Goal: Information Seeking & Learning: Check status

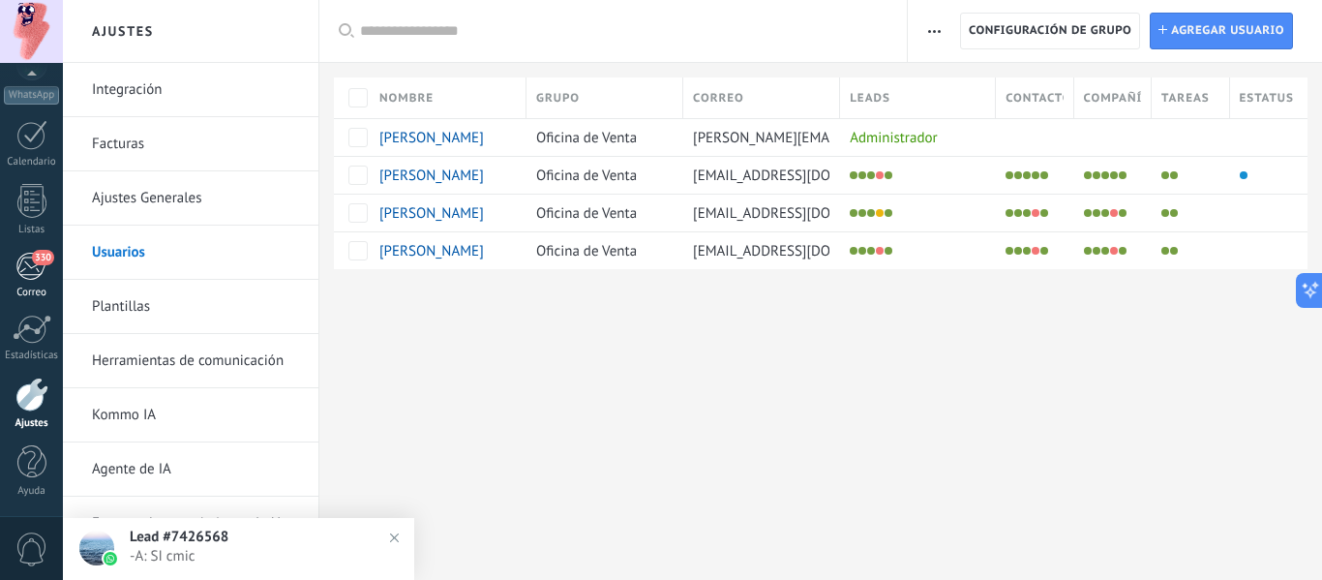
click at [15, 290] on div "Correo" at bounding box center [32, 292] width 56 height 13
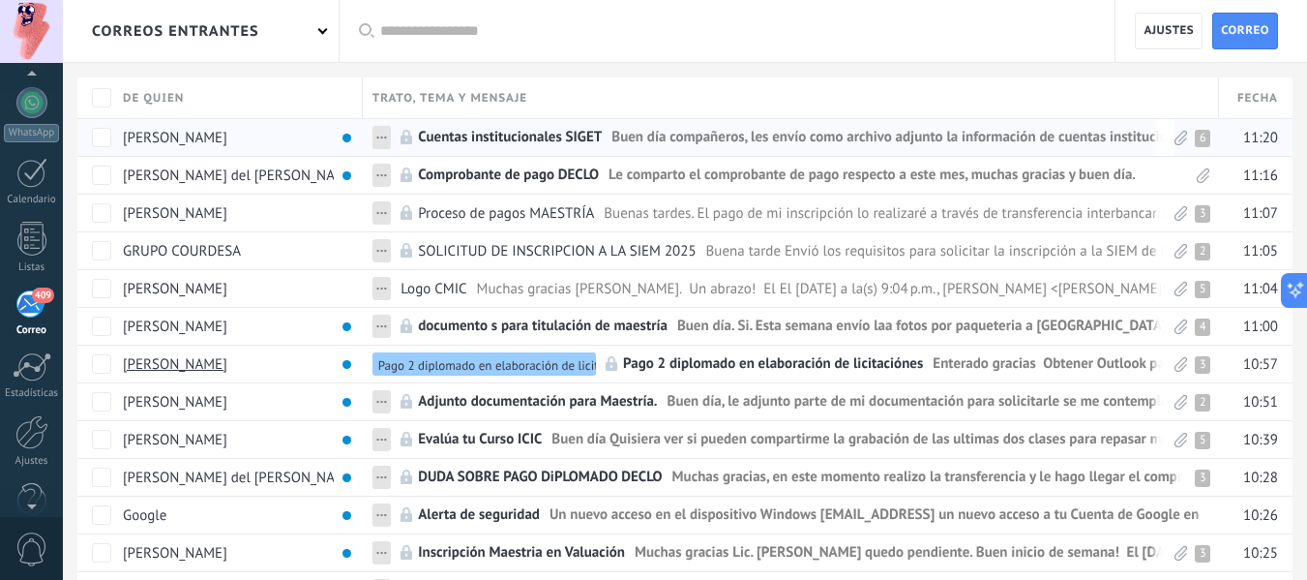
click at [551, 134] on span "Cuentas institucionales SIGET" at bounding box center [510, 142] width 184 height 28
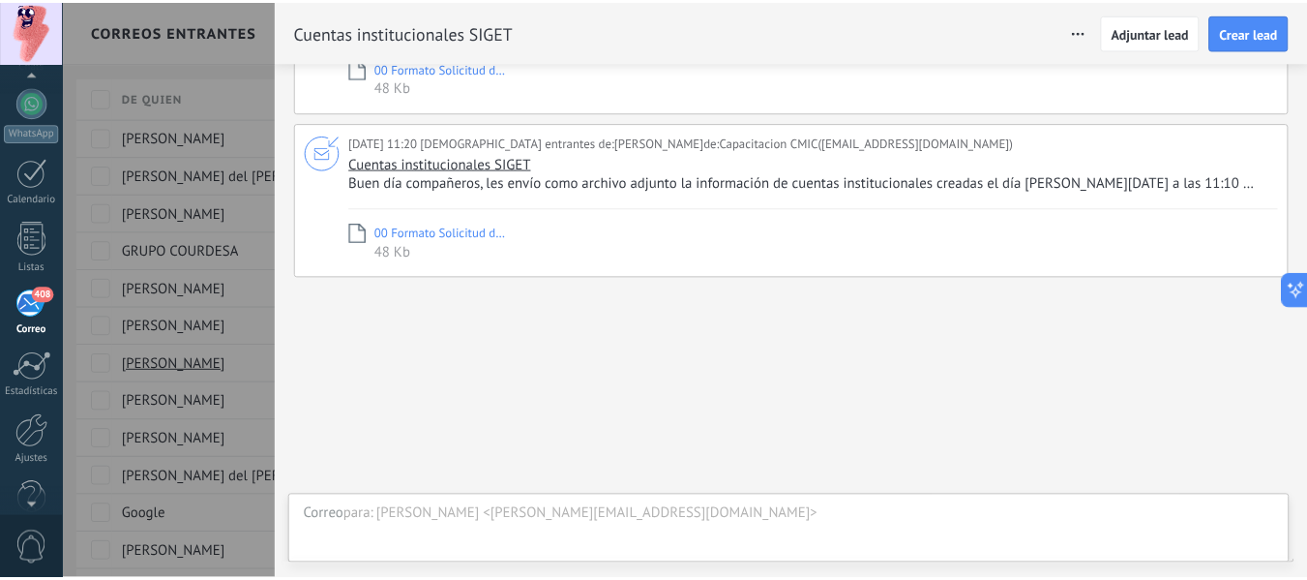
scroll to position [640, 0]
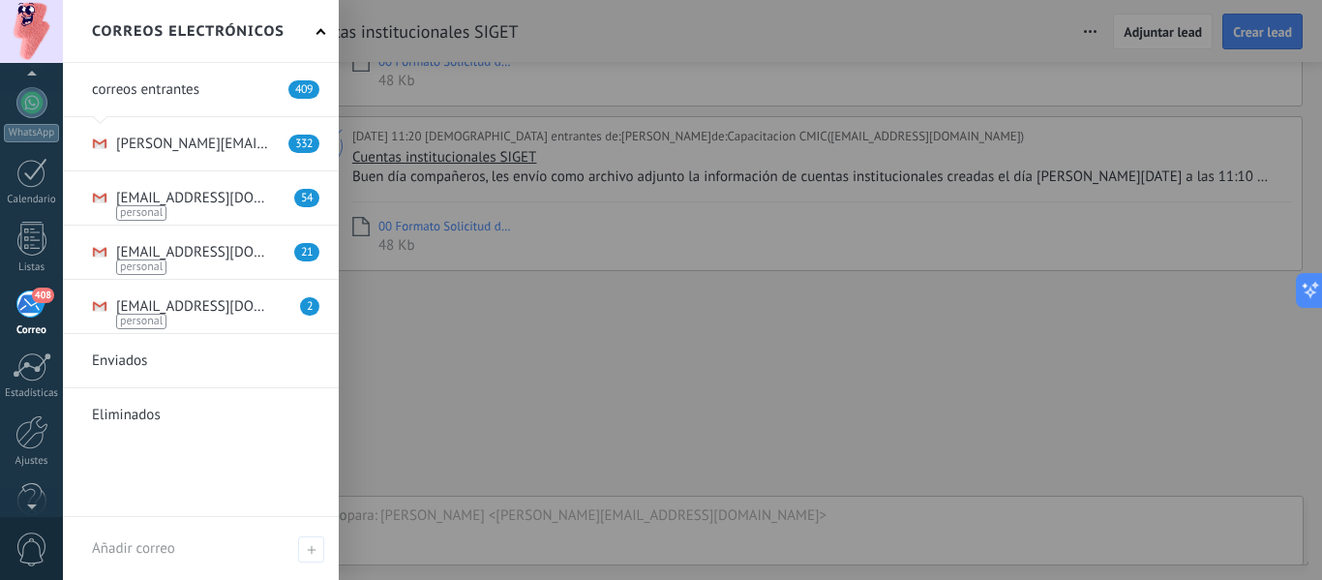
click at [168, 139] on link at bounding box center [201, 143] width 276 height 53
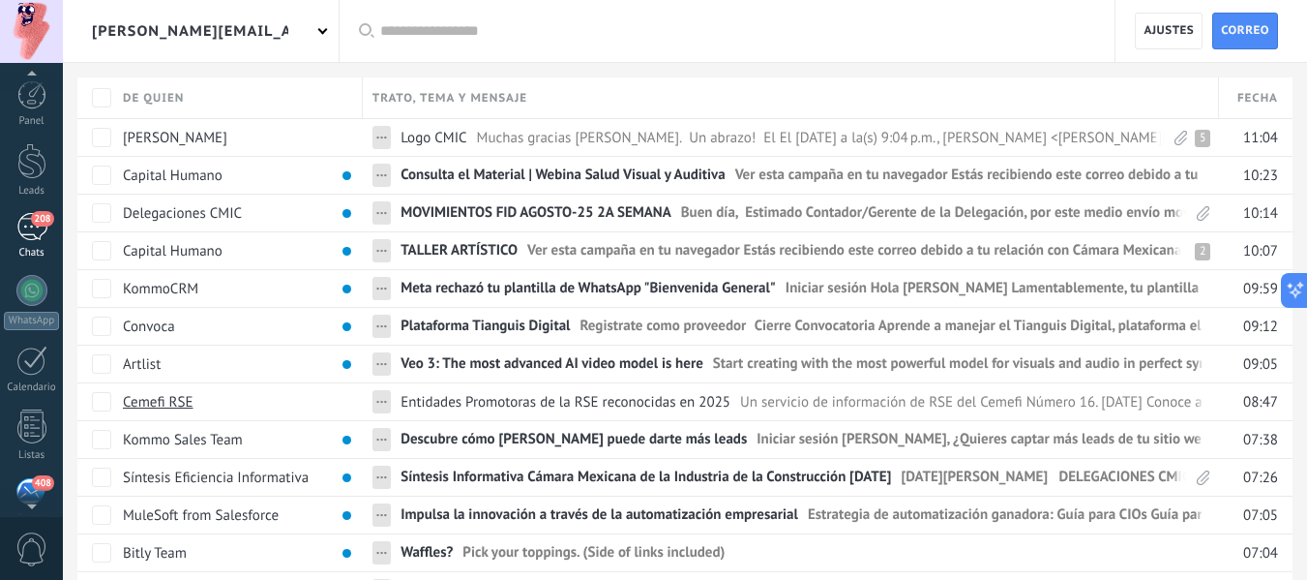
click at [19, 217] on div "208" at bounding box center [31, 227] width 31 height 28
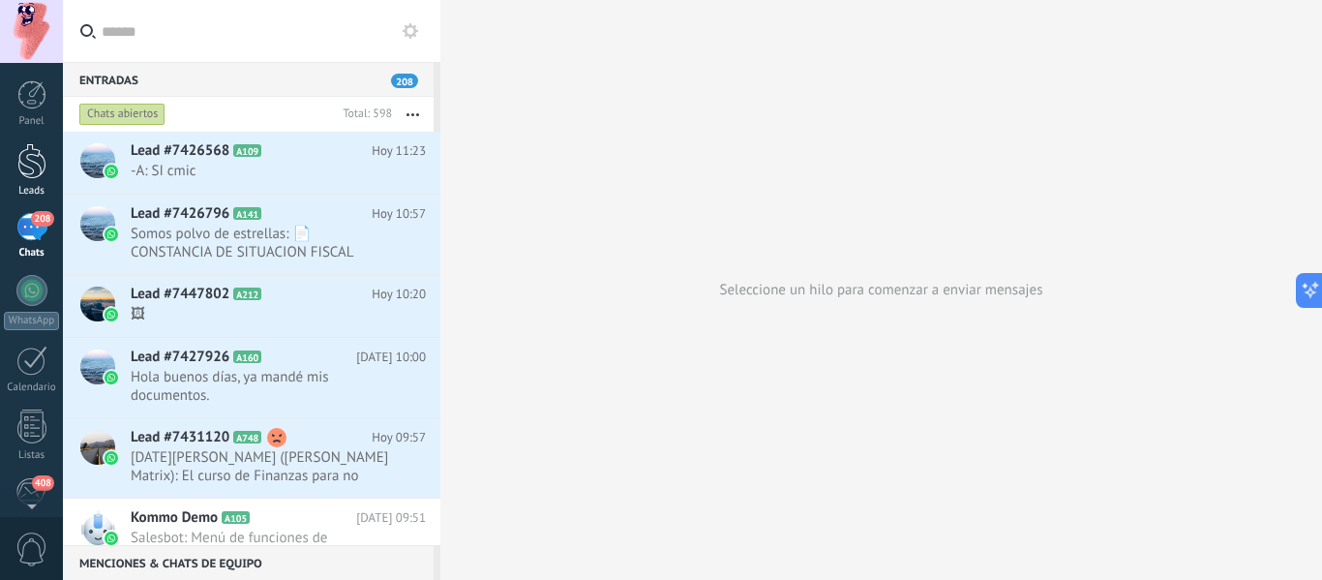
click at [17, 162] on div at bounding box center [31, 161] width 29 height 36
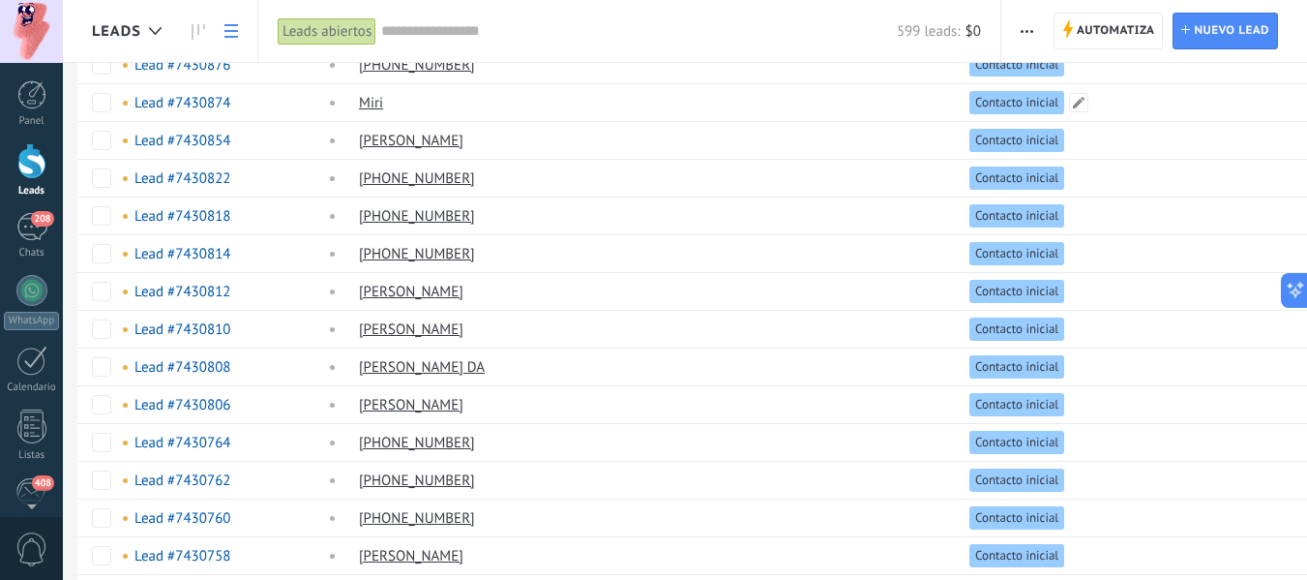
scroll to position [1488, 0]
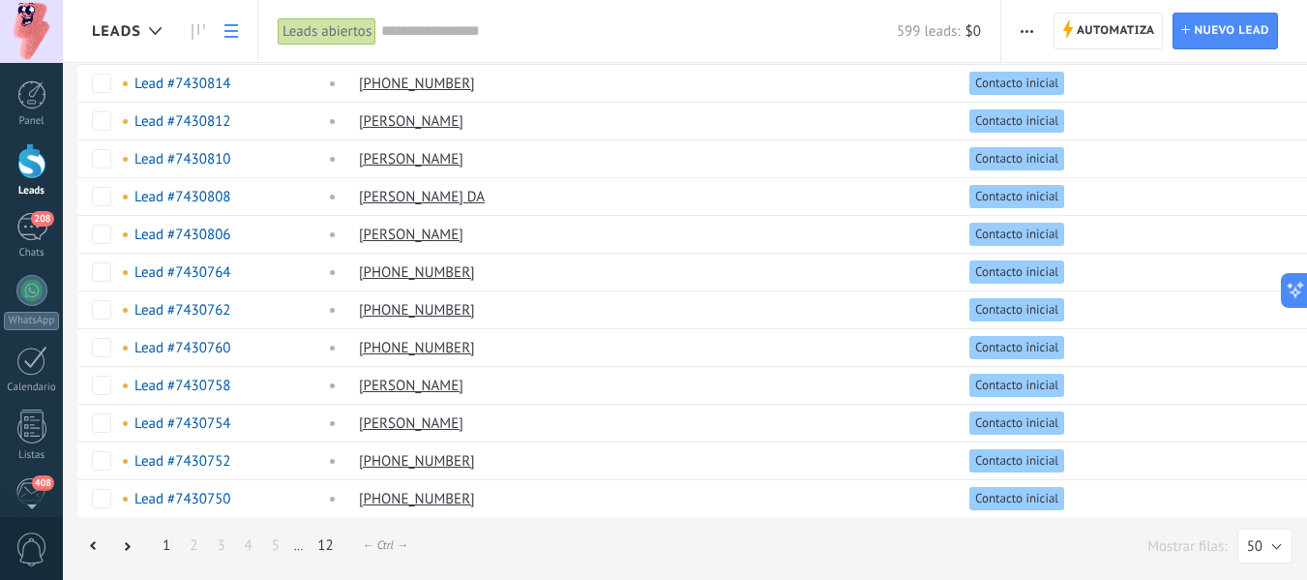
click at [320, 545] on link "12" at bounding box center [325, 545] width 35 height 38
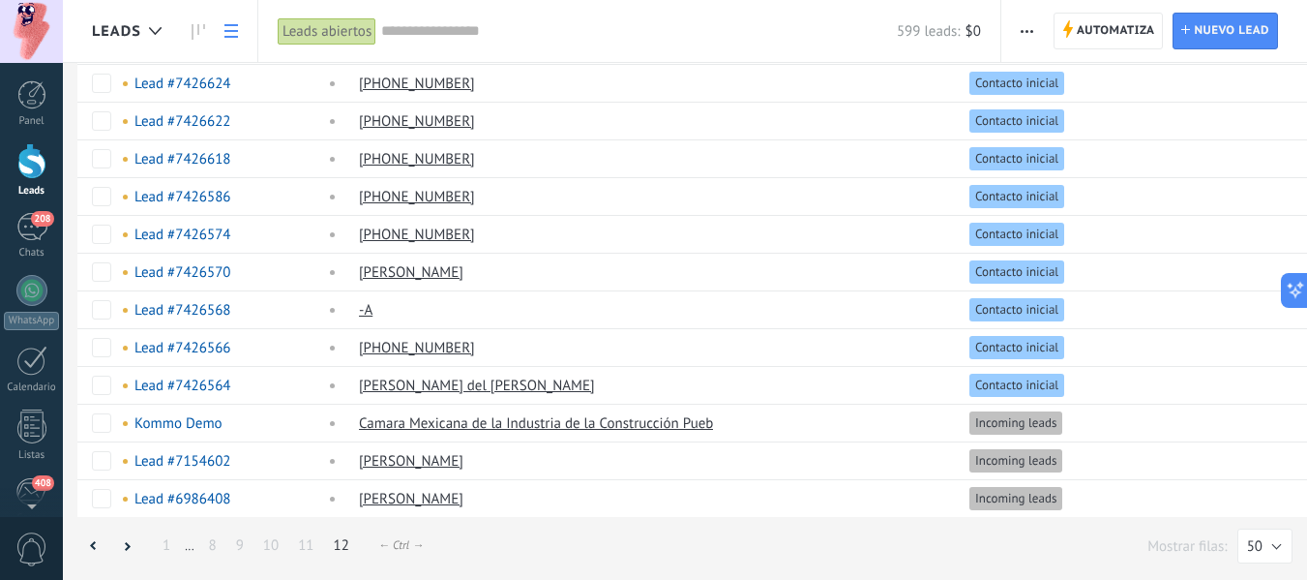
scroll to position [1450, 0]
click at [384, 498] on link "[PERSON_NAME]" at bounding box center [411, 499] width 104 height 18
